Goal: Task Accomplishment & Management: Use online tool/utility

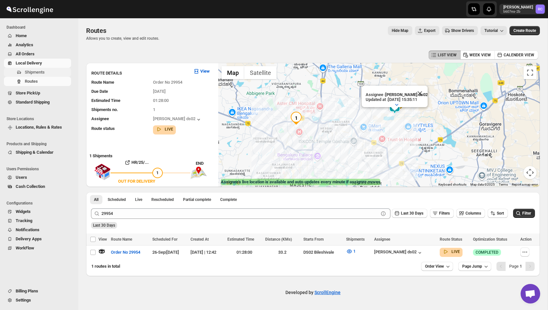
click at [50, 71] on span "Shipments" at bounding box center [47, 72] width 45 height 7
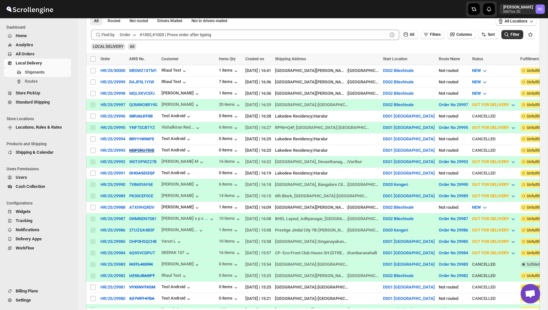
scroll to position [131, 0]
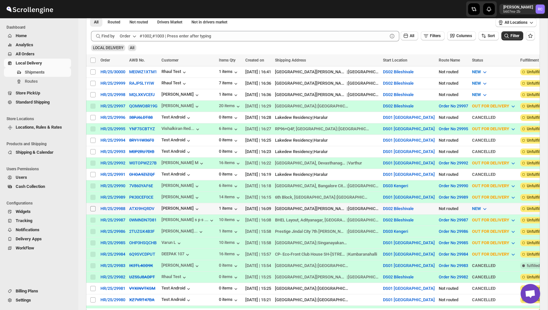
click at [93, 209] on input "Select shipment" at bounding box center [92, 208] width 5 height 5
checkbox input "true"
click at [141, 62] on span "Create Route" at bounding box center [137, 60] width 22 height 5
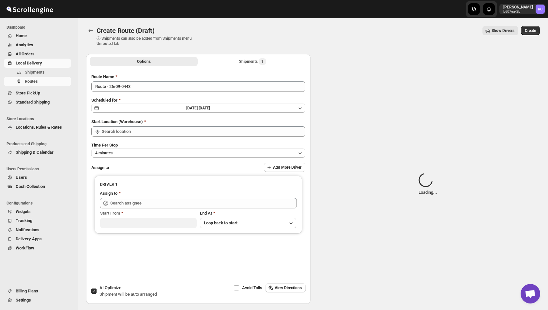
type input "DS02 Bileshivale"
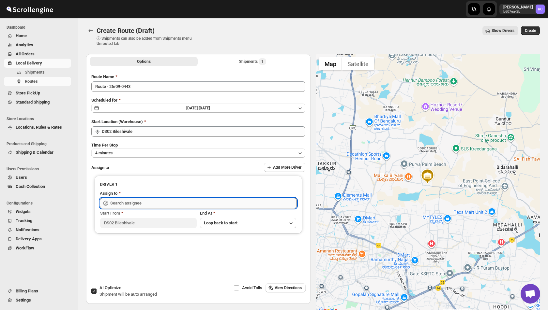
click at [153, 202] on input "text" at bounding box center [203, 203] width 186 height 10
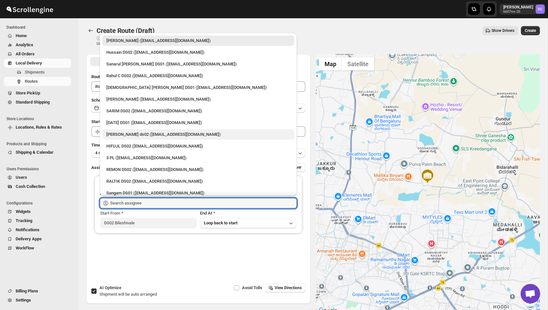
click at [168, 134] on div "[PERSON_NAME] ds02 ([EMAIL_ADDRESS][DOMAIN_NAME])" at bounding box center [198, 134] width 184 height 7
type input "[PERSON_NAME] ds02 ([EMAIL_ADDRESS][DOMAIN_NAME])"
